Goal: Task Accomplishment & Management: Complete application form

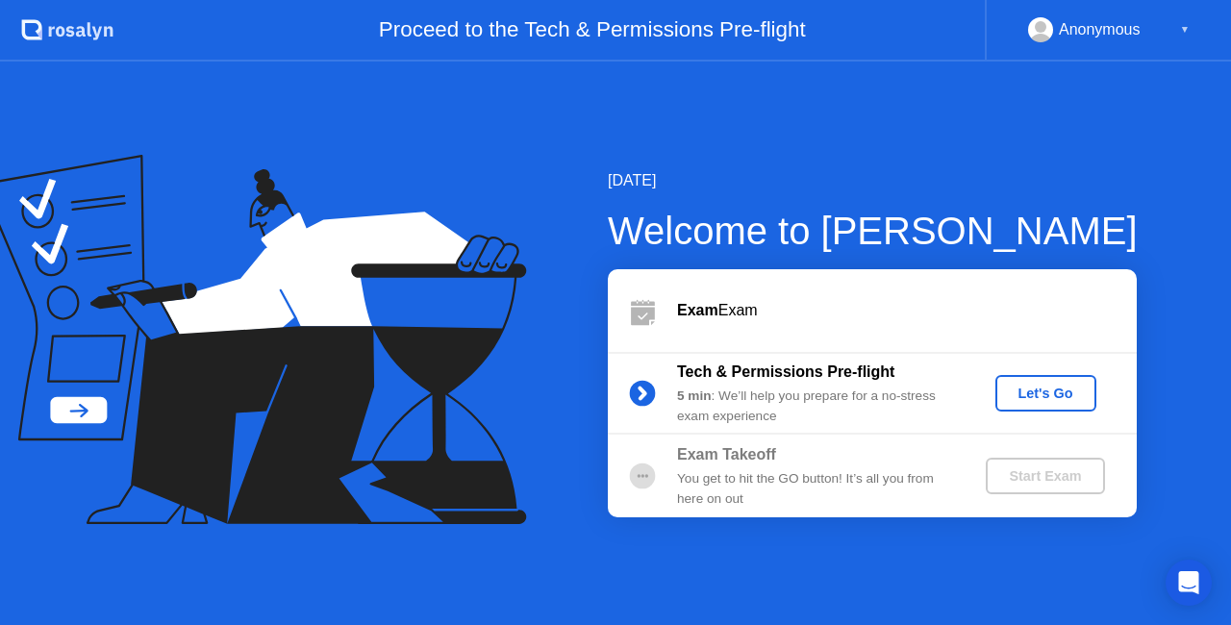
click at [1025, 391] on div "Let's Go" at bounding box center [1046, 393] width 86 height 15
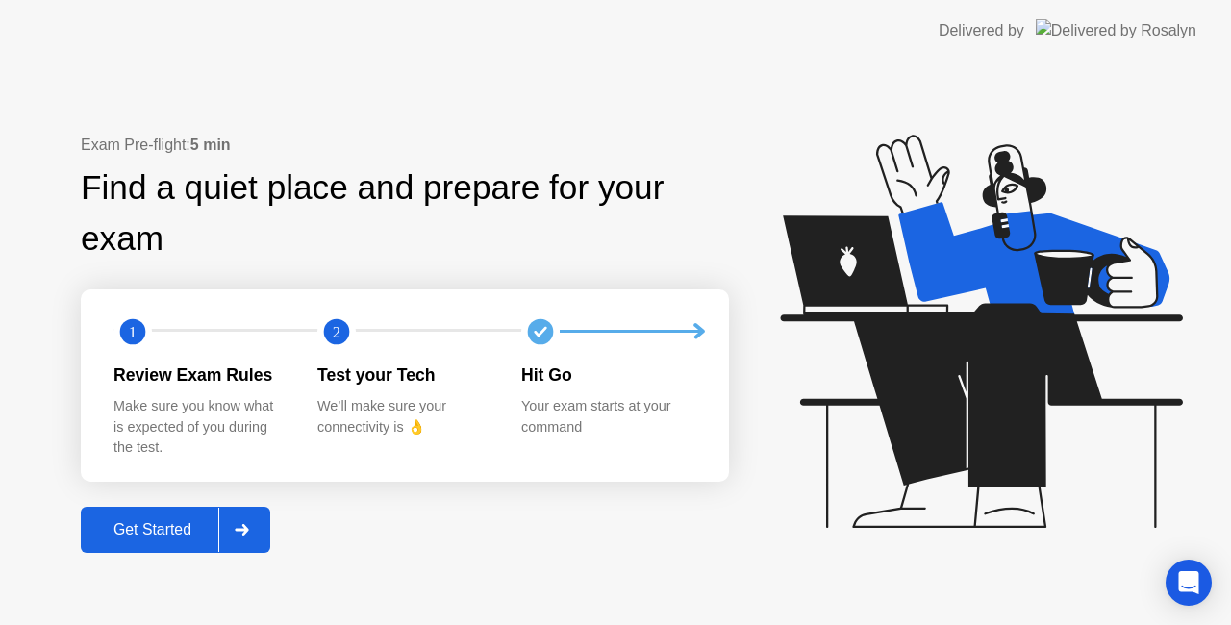
click at [195, 526] on div "Get Started" at bounding box center [153, 529] width 132 height 17
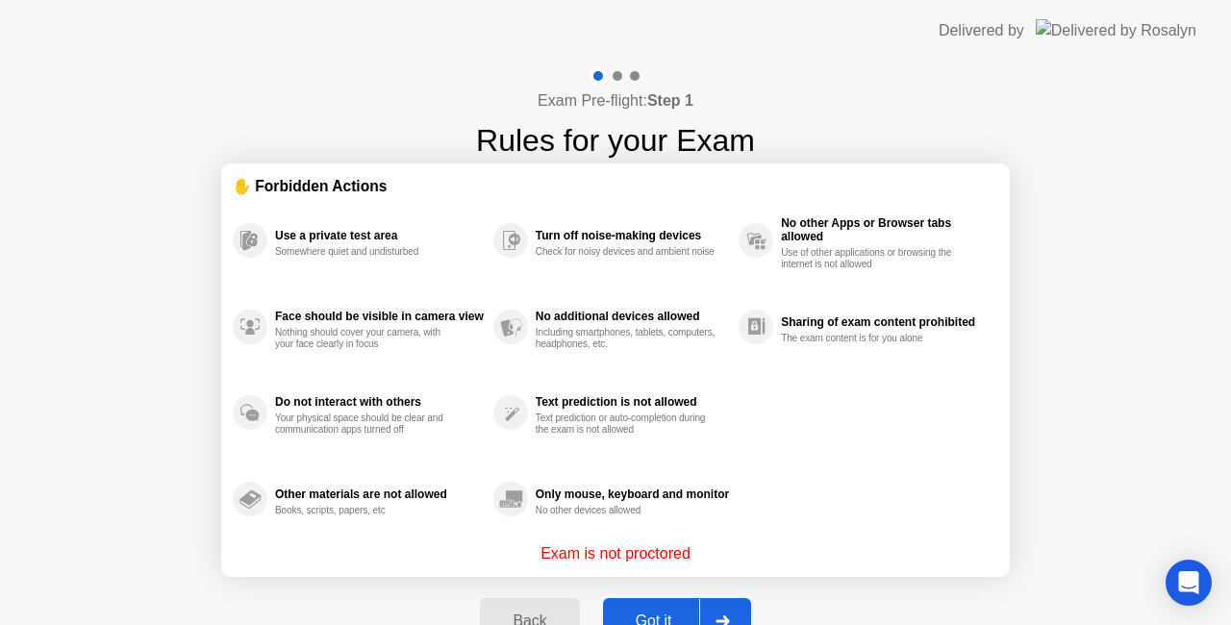
click at [658, 604] on button "Got it" at bounding box center [677, 621] width 148 height 46
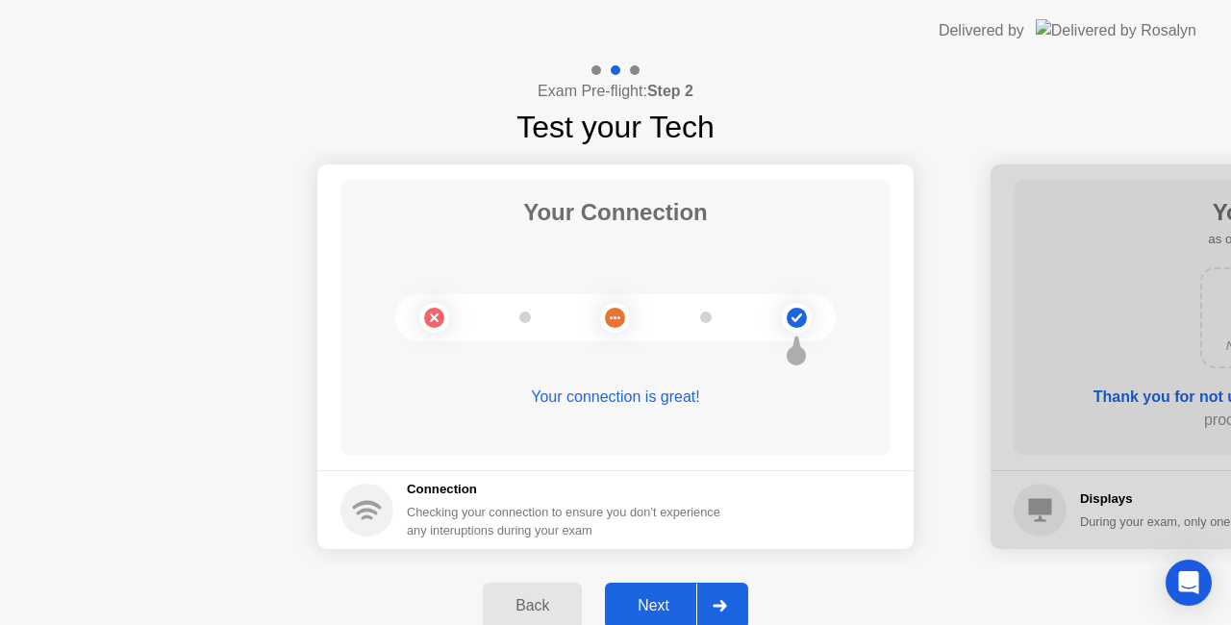
click at [668, 600] on div "Next" at bounding box center [654, 605] width 86 height 17
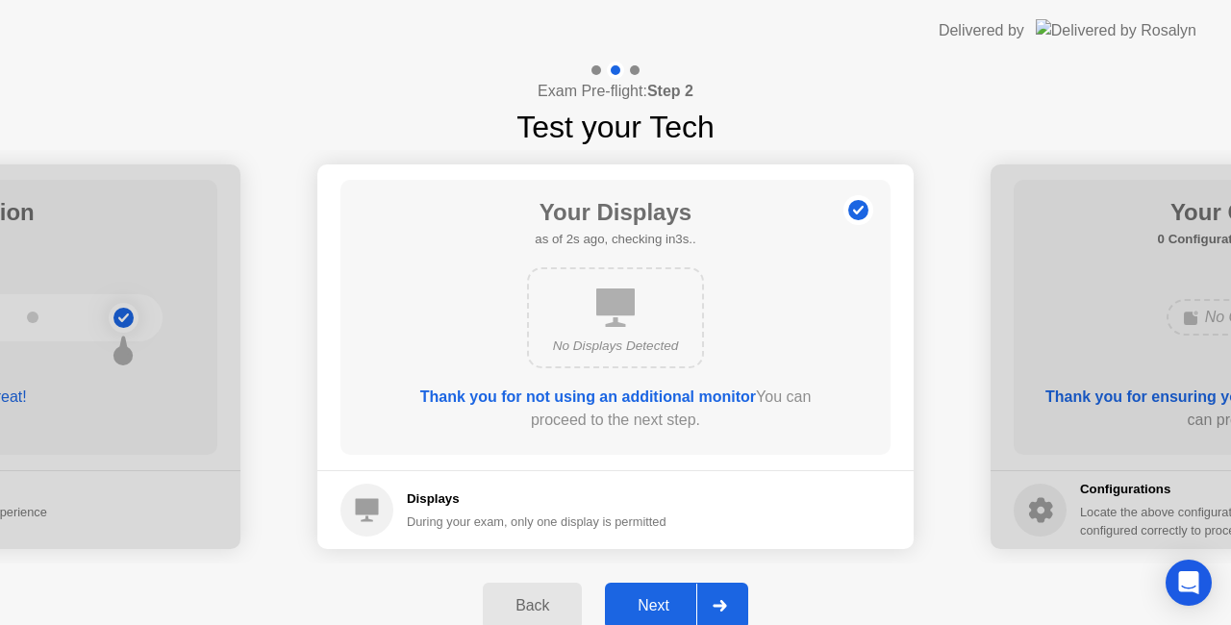
click at [668, 598] on div "Next" at bounding box center [654, 605] width 86 height 17
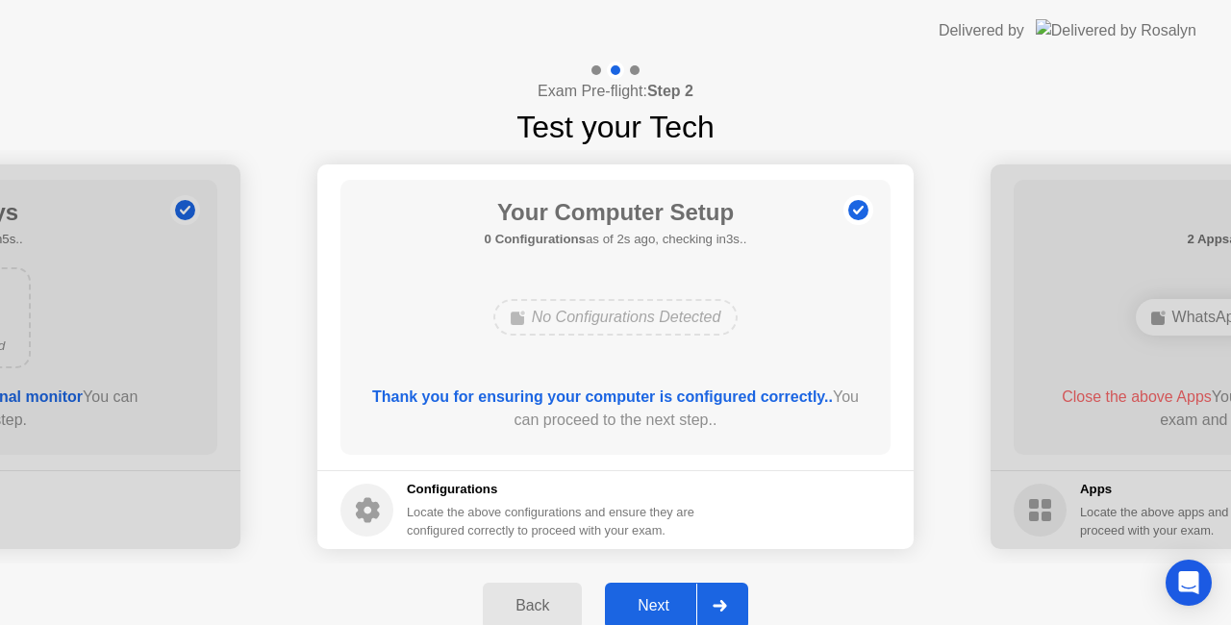
click at [668, 598] on div "Next" at bounding box center [654, 605] width 86 height 17
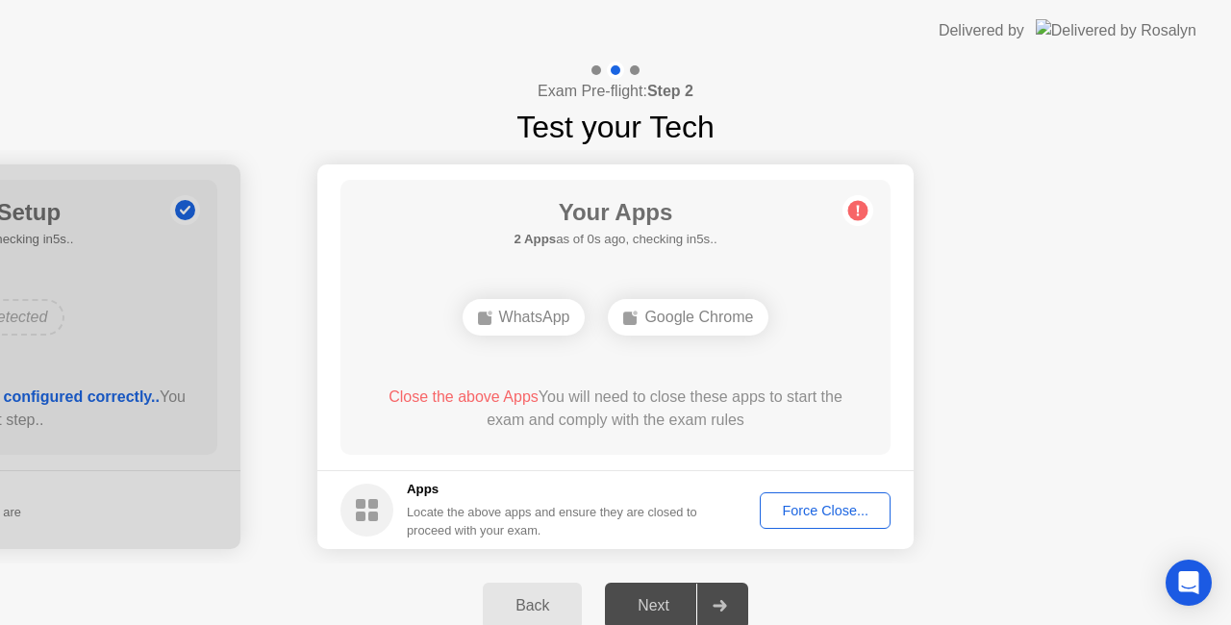
click at [842, 510] on div "Force Close..." at bounding box center [825, 510] width 117 height 15
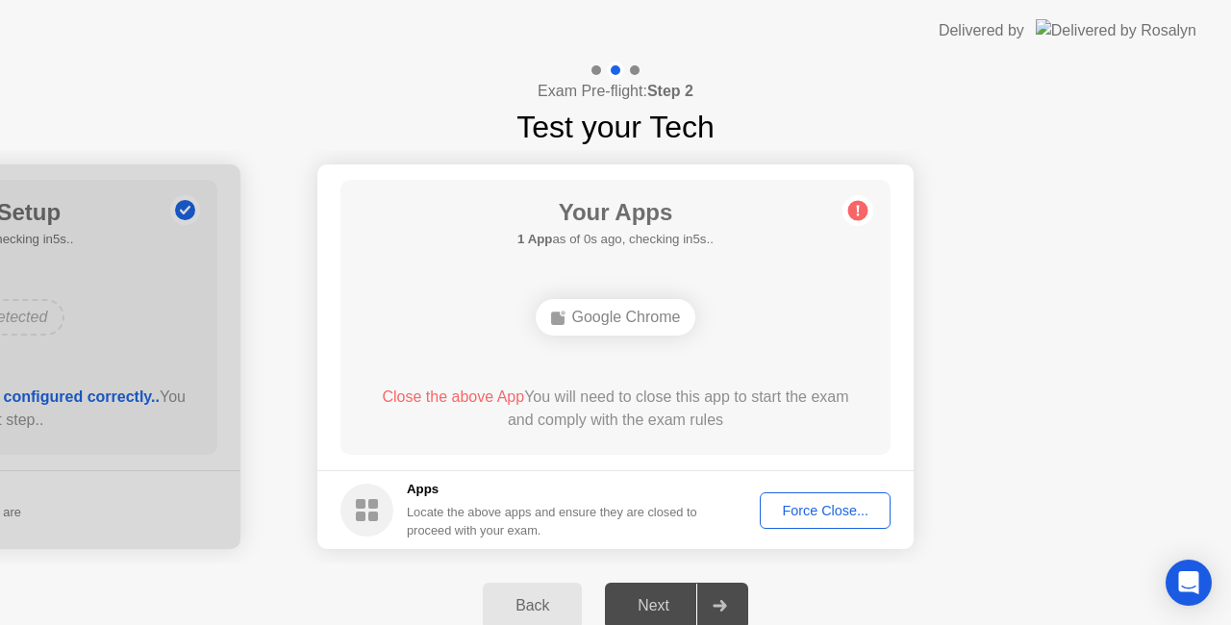
click at [834, 515] on div "Force Close..." at bounding box center [825, 510] width 117 height 15
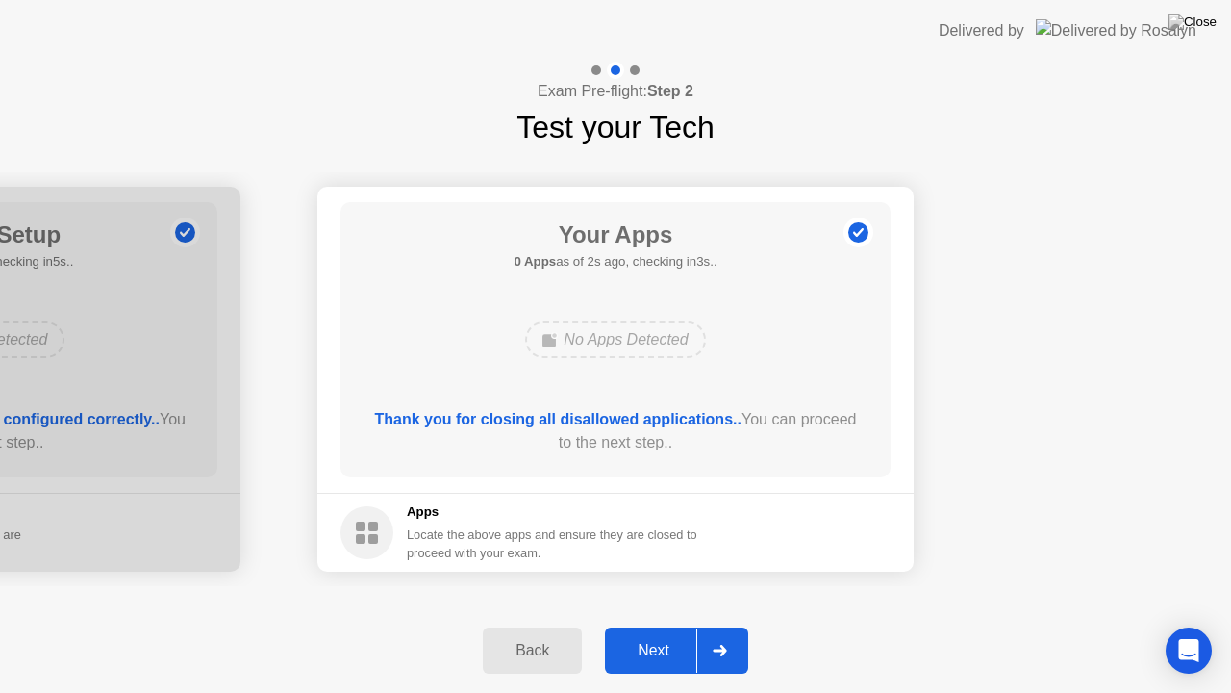
click at [668, 624] on div "Next" at bounding box center [654, 650] width 86 height 17
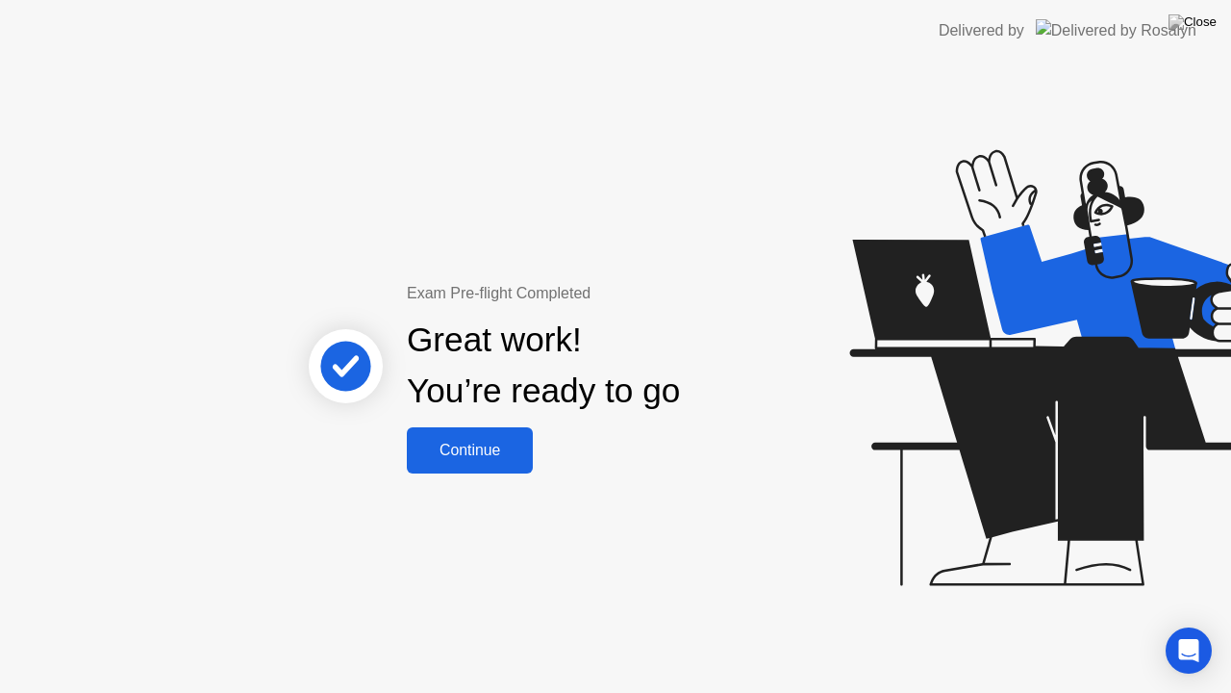
click at [494, 446] on div "Continue" at bounding box center [470, 449] width 114 height 17
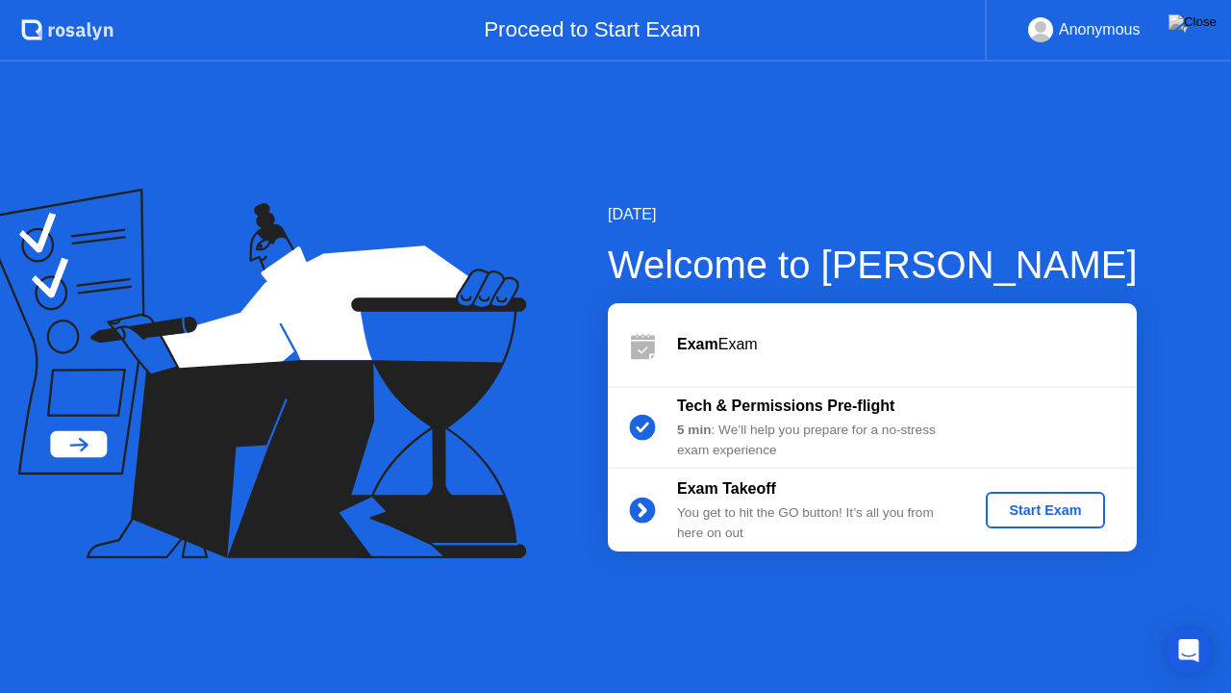
click at [1052, 520] on button "Start Exam" at bounding box center [1045, 510] width 118 height 37
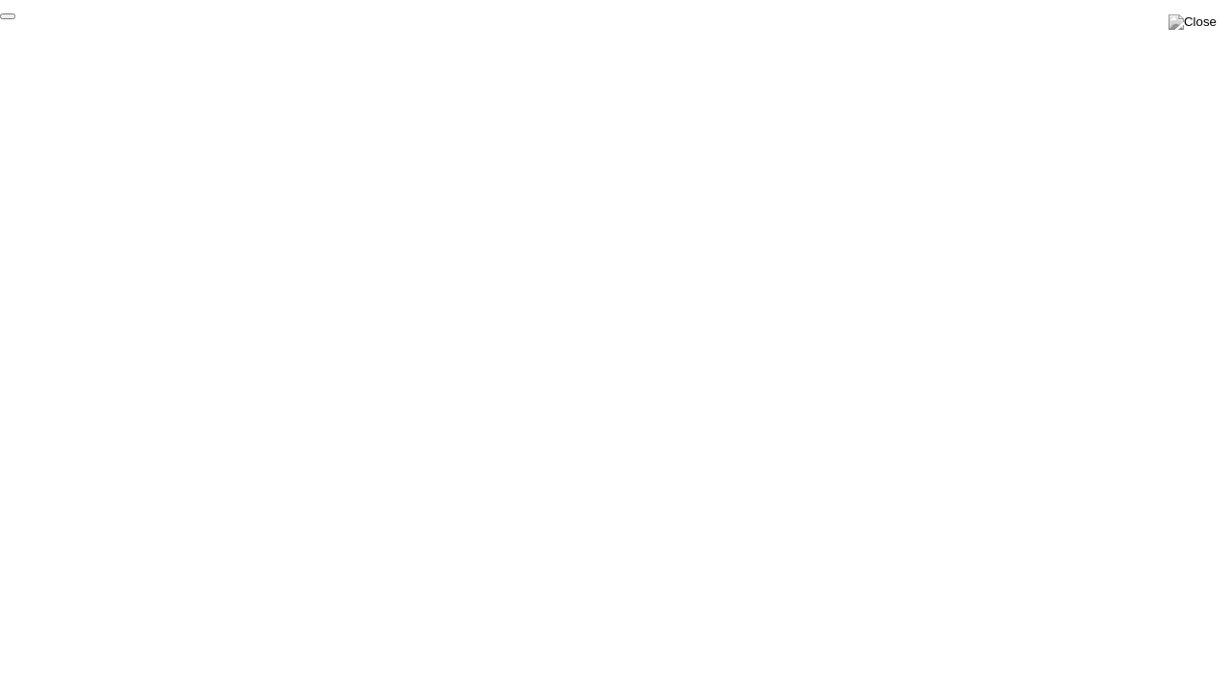
click div "End Proctoring Session"
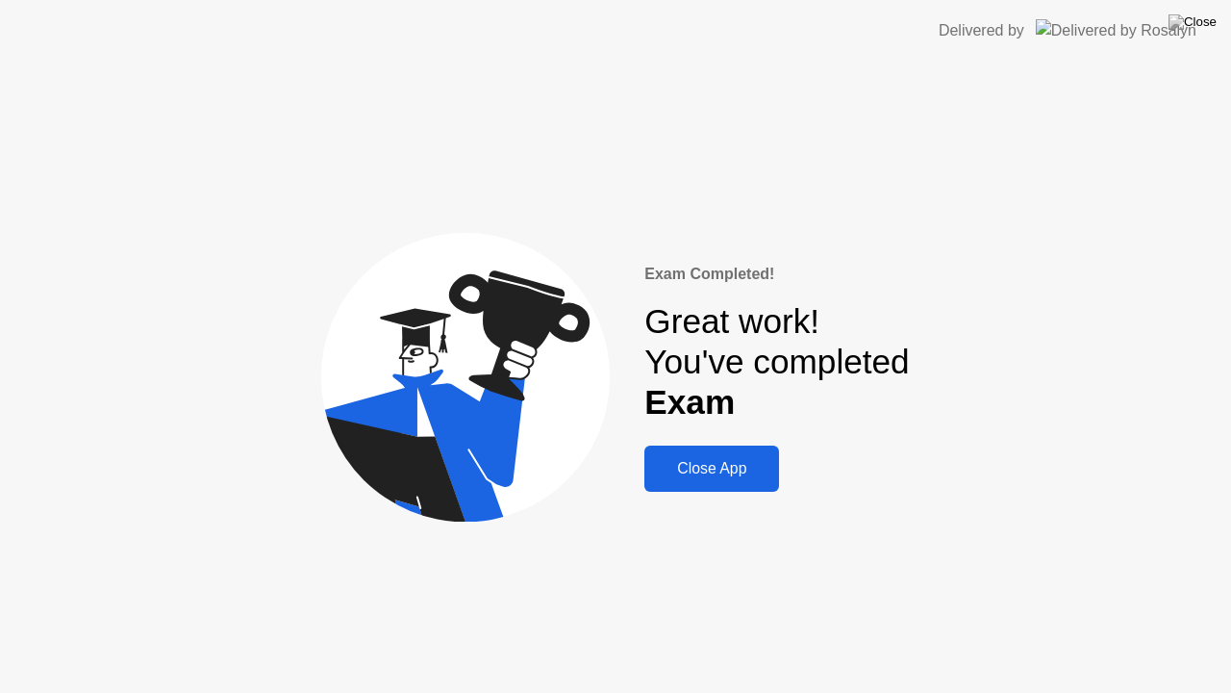
click at [921, 377] on div "Exam Completed! Great work! You've completed Exam Close App" at bounding box center [615, 377] width 1231 height 631
click at [747, 450] on button "Close App" at bounding box center [711, 468] width 135 height 46
